Goal: Complete application form

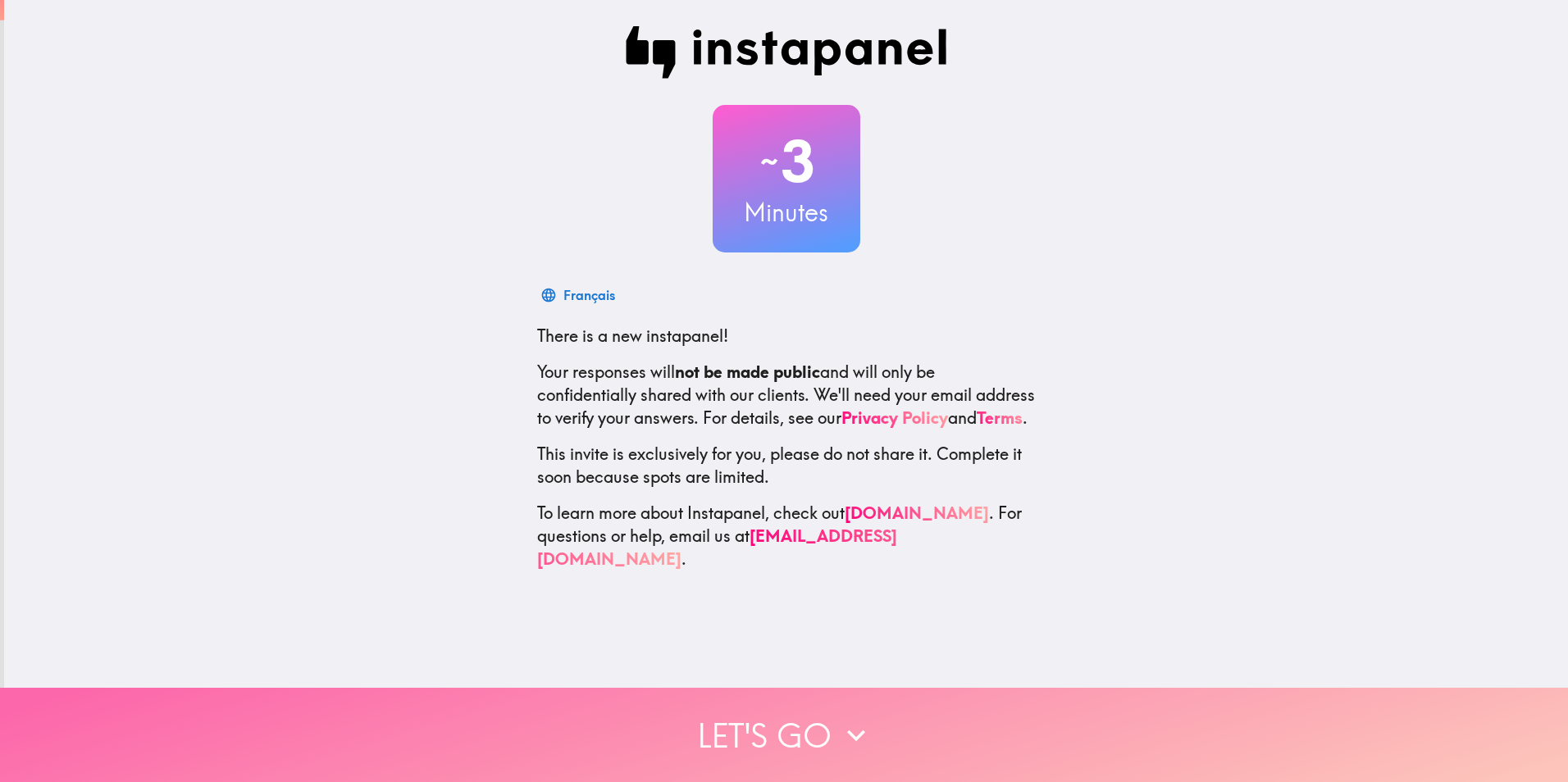
click at [765, 725] on button "Let's go" at bounding box center [784, 735] width 1568 height 94
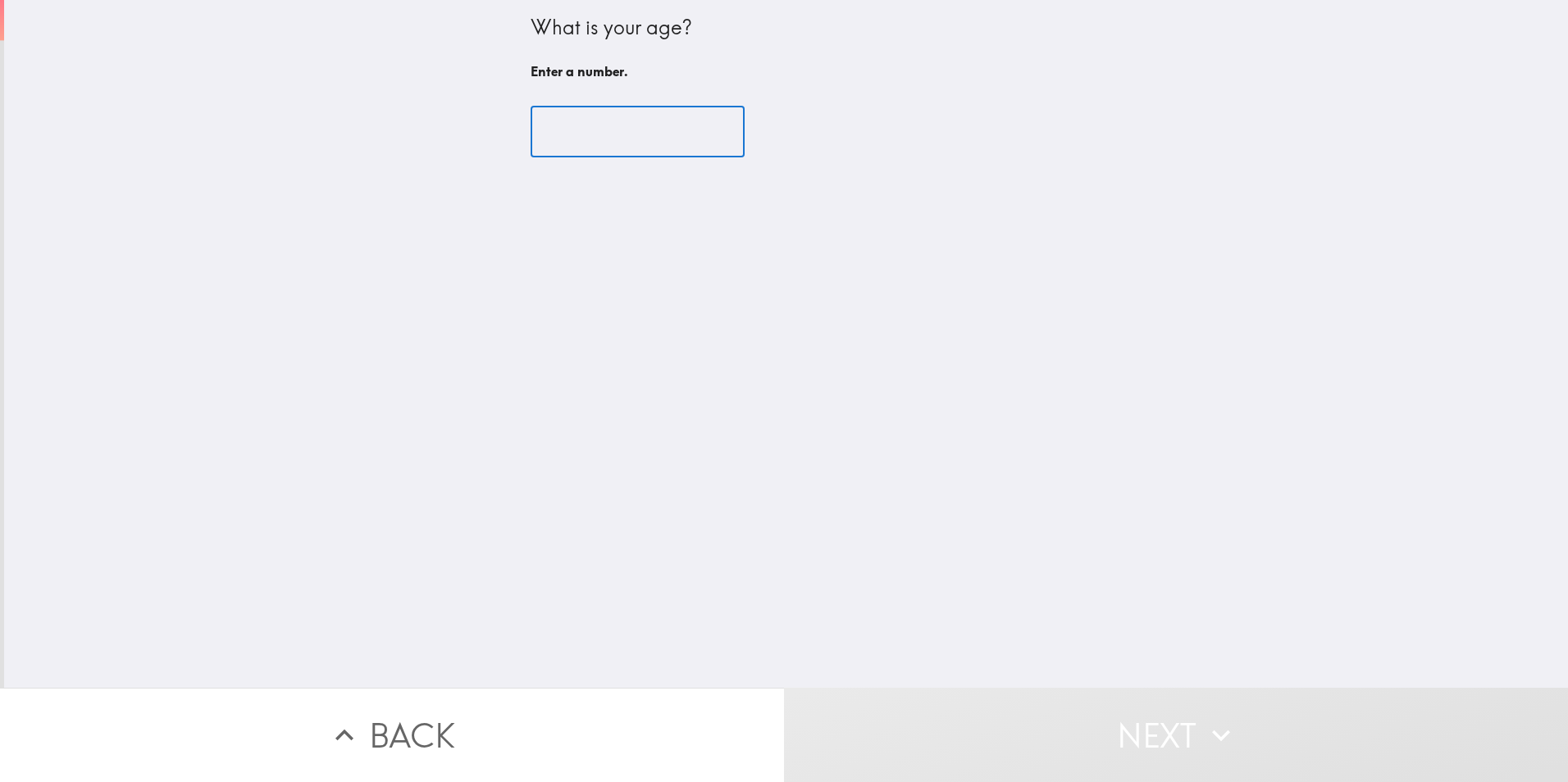
click at [564, 130] on input "number" at bounding box center [637, 132] width 214 height 50
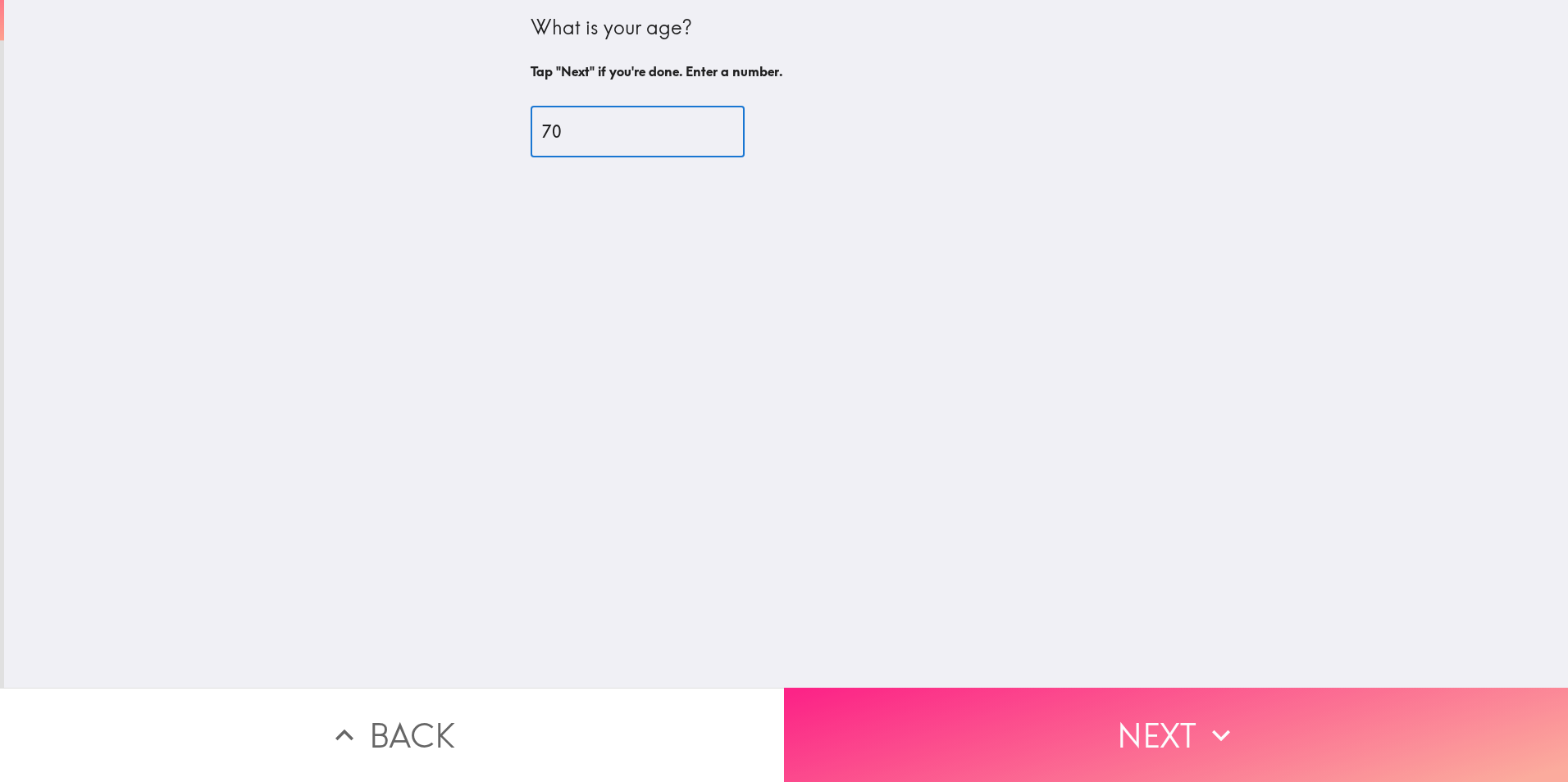
type input "70"
click at [1003, 691] on button "Next" at bounding box center [1175, 735] width 784 height 94
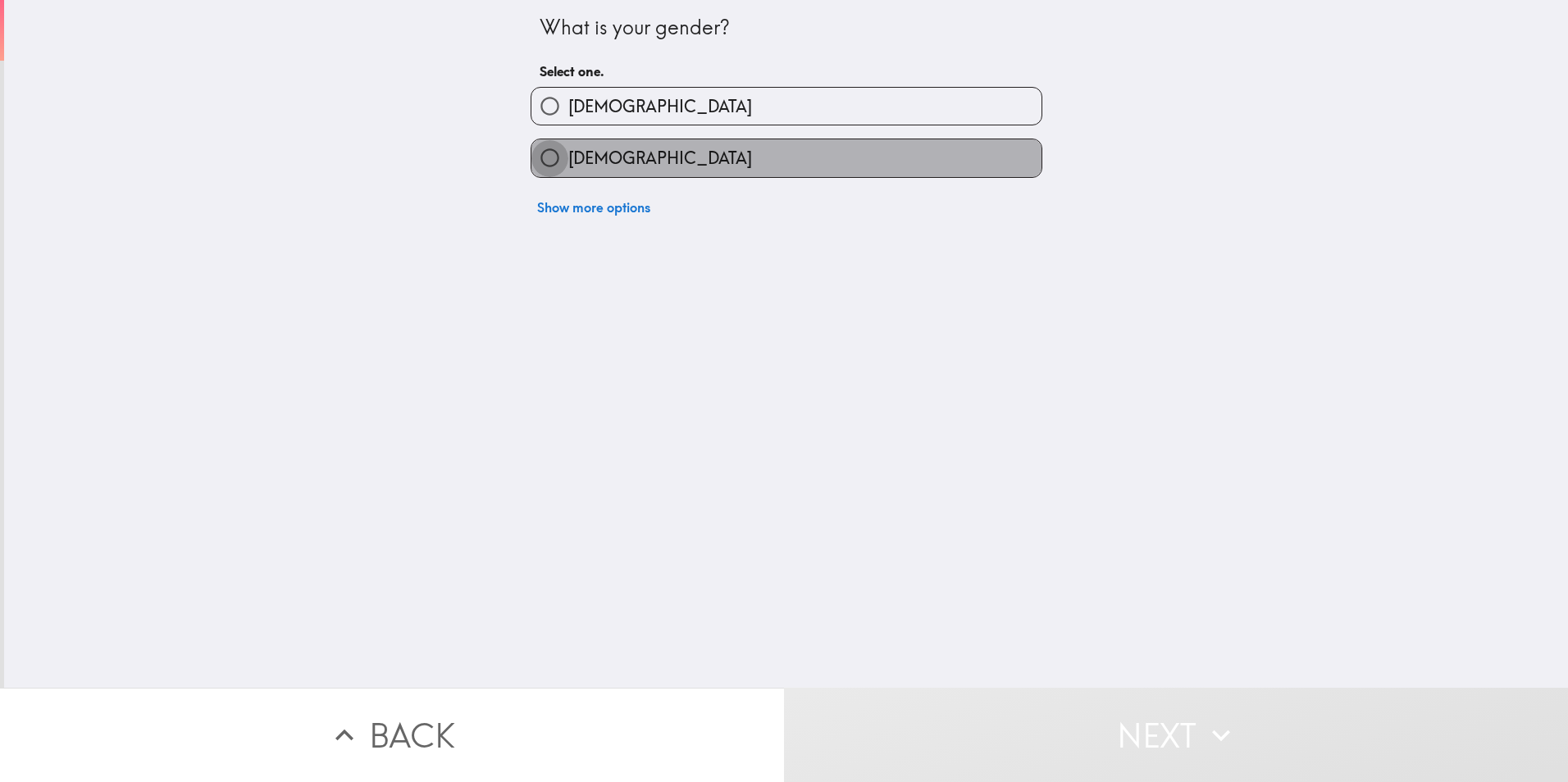
click at [531, 151] on input "[DEMOGRAPHIC_DATA]" at bounding box center [549, 157] width 37 height 37
radio input "true"
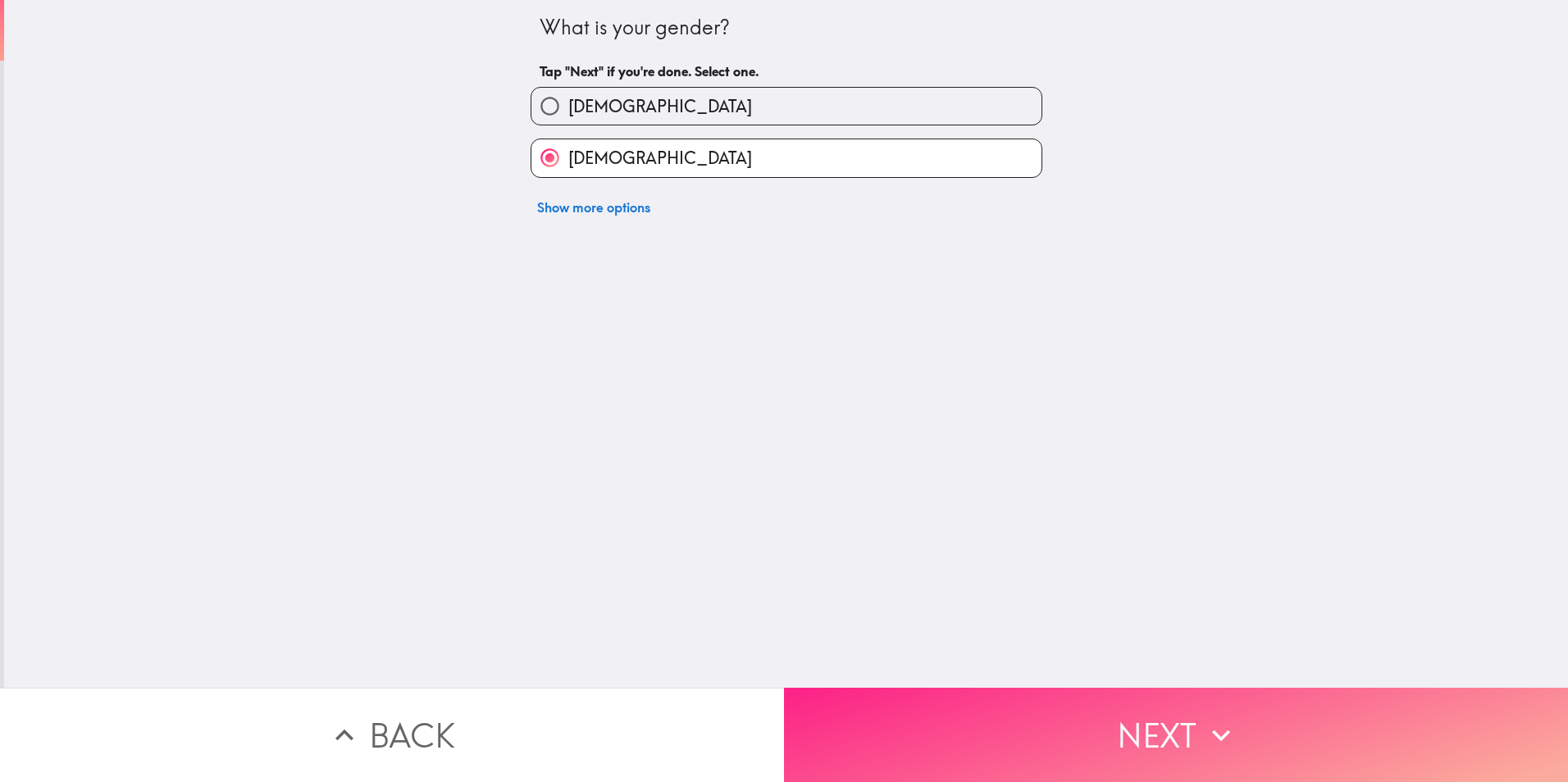
click at [1074, 743] on button "Next" at bounding box center [1175, 735] width 784 height 94
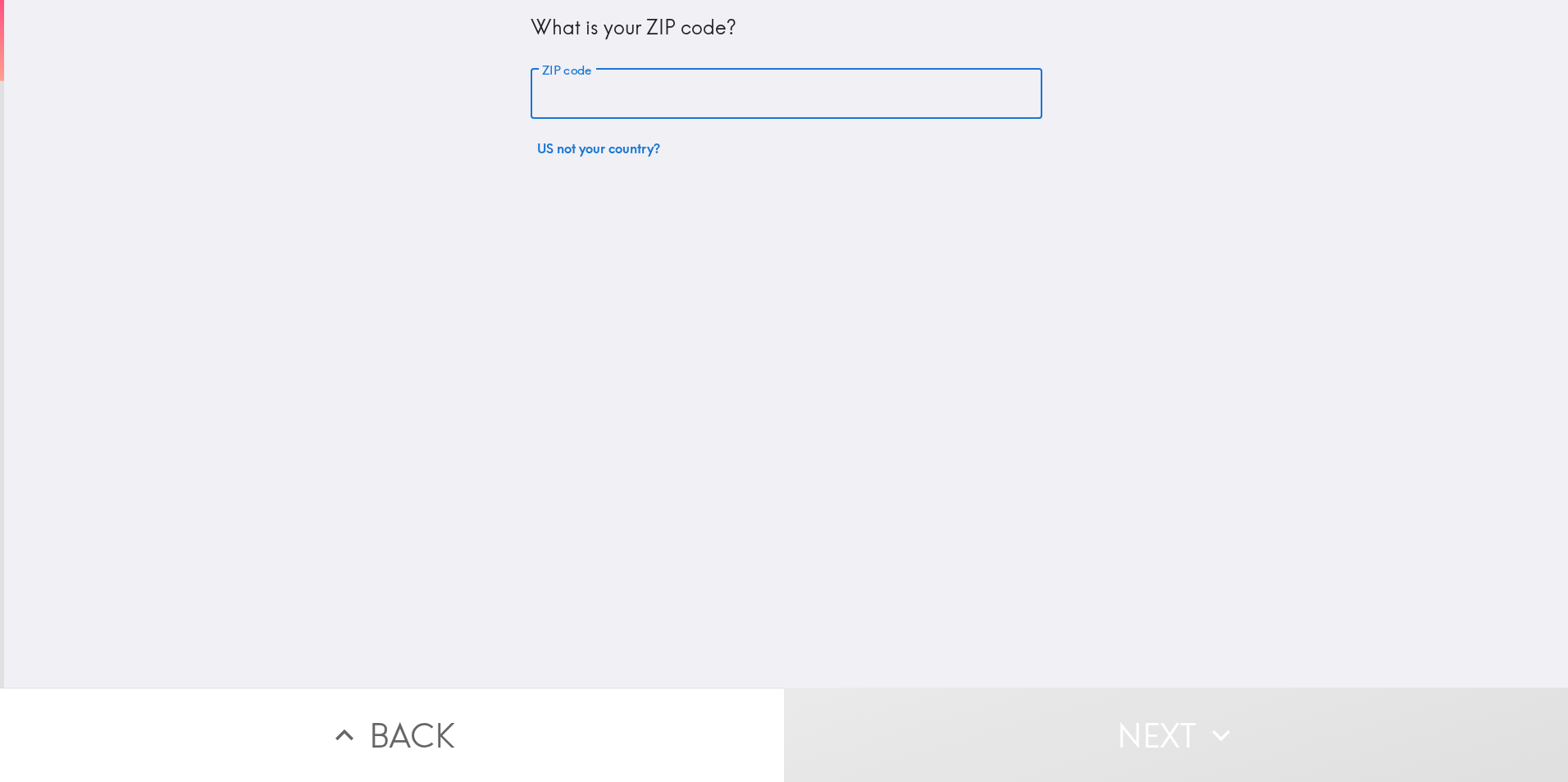
click at [615, 91] on input "ZIP code" at bounding box center [786, 94] width 512 height 50
type input "85755"
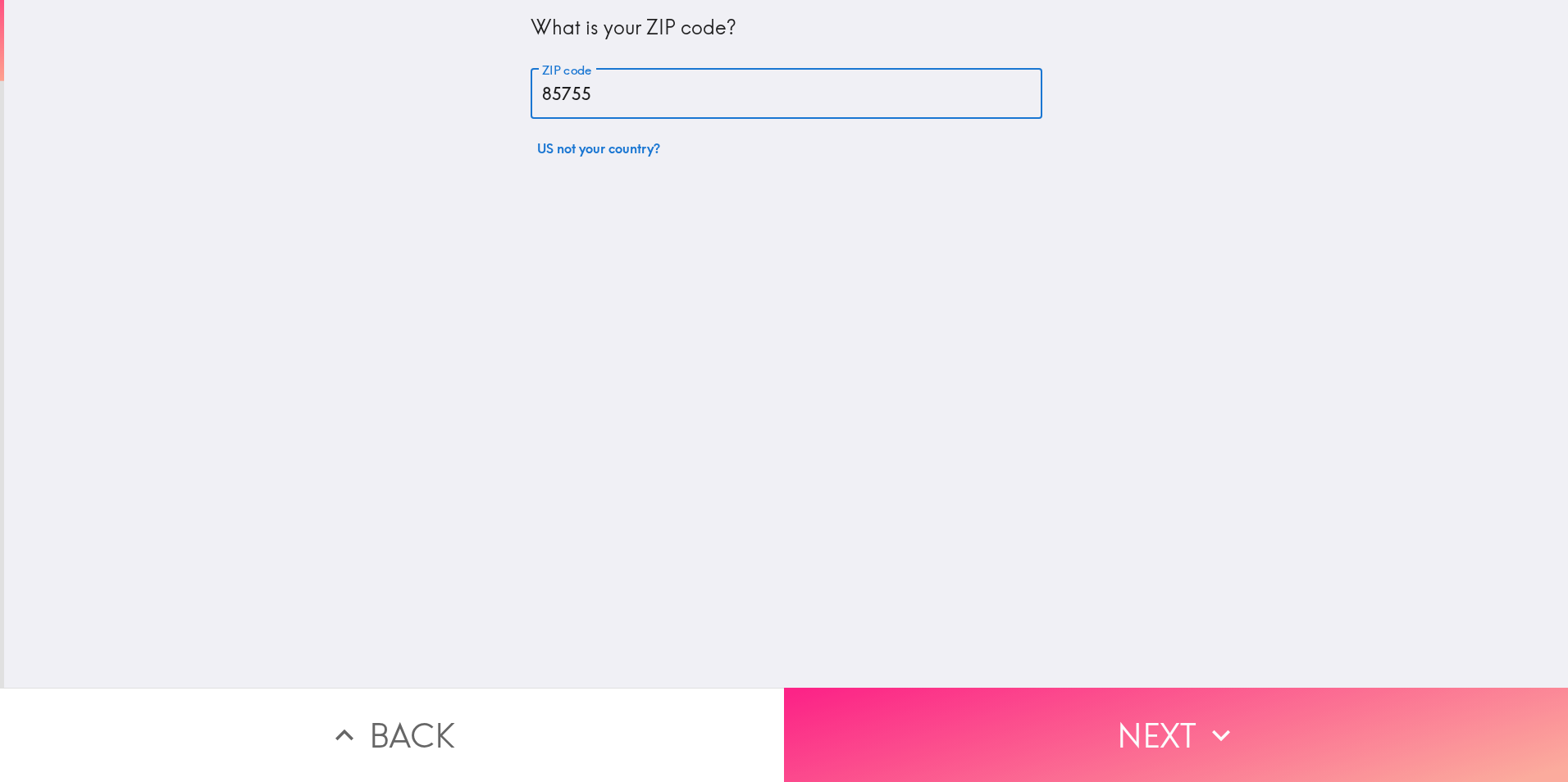
click at [1104, 726] on button "Next" at bounding box center [1175, 735] width 784 height 94
